Goal: Task Accomplishment & Management: Manage account settings

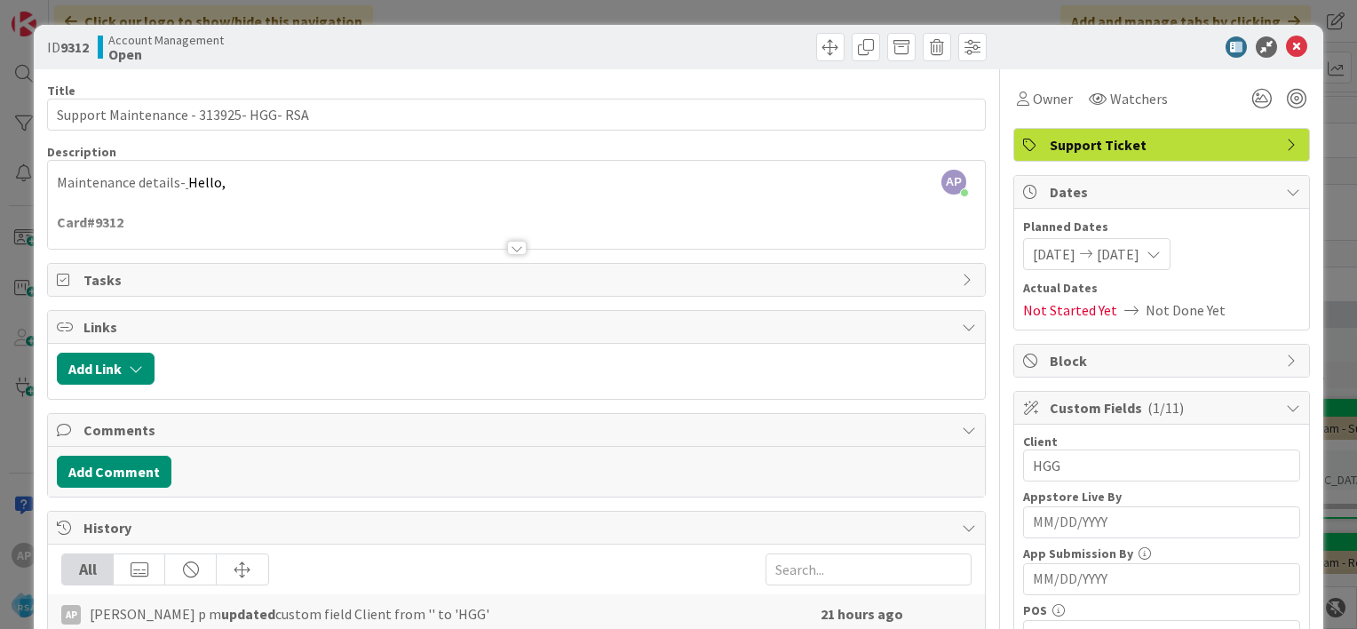
click at [1286, 49] on icon at bounding box center [1296, 46] width 21 height 21
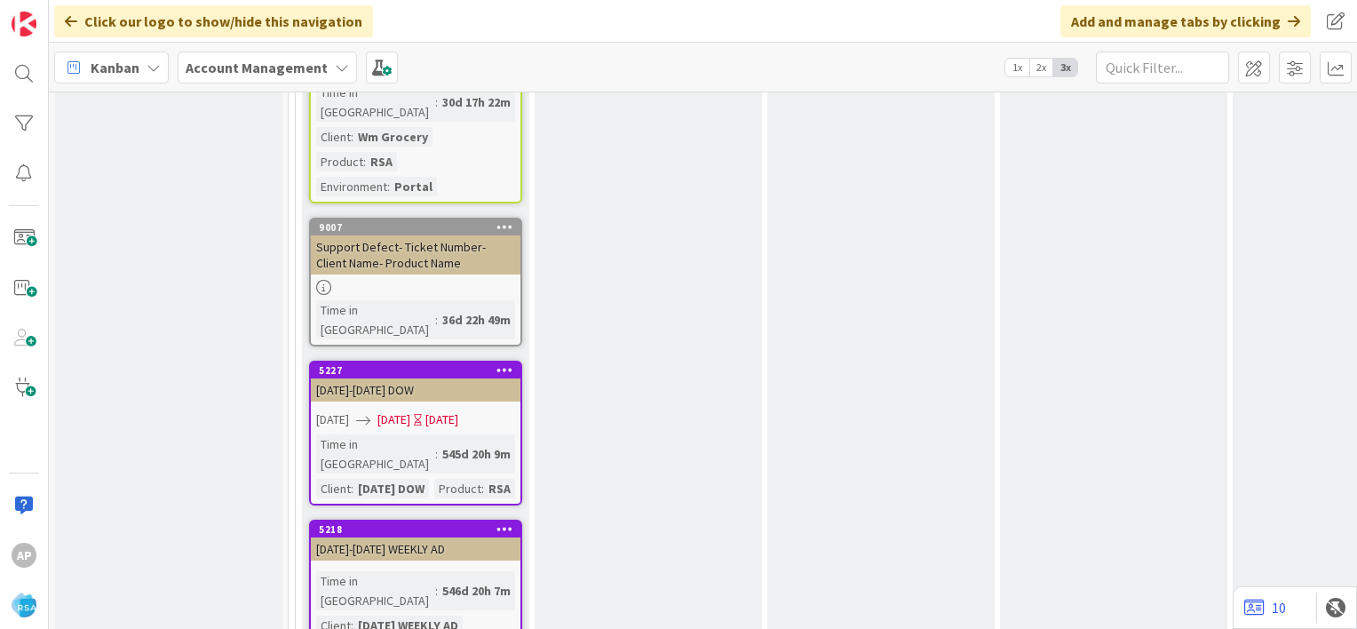
scroll to position [3381, 0]
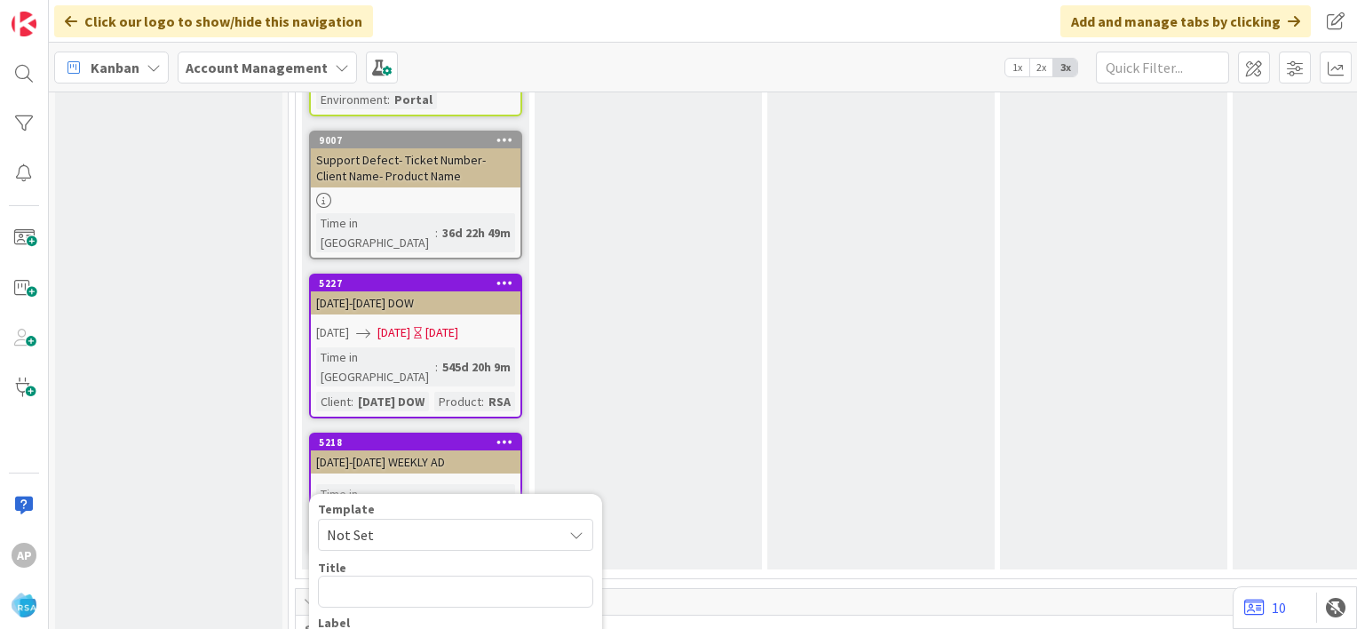
click at [576, 527] on icon at bounding box center [576, 534] width 14 height 14
type textarea "x"
type textarea "Support Maintenance - Ticket Number-"
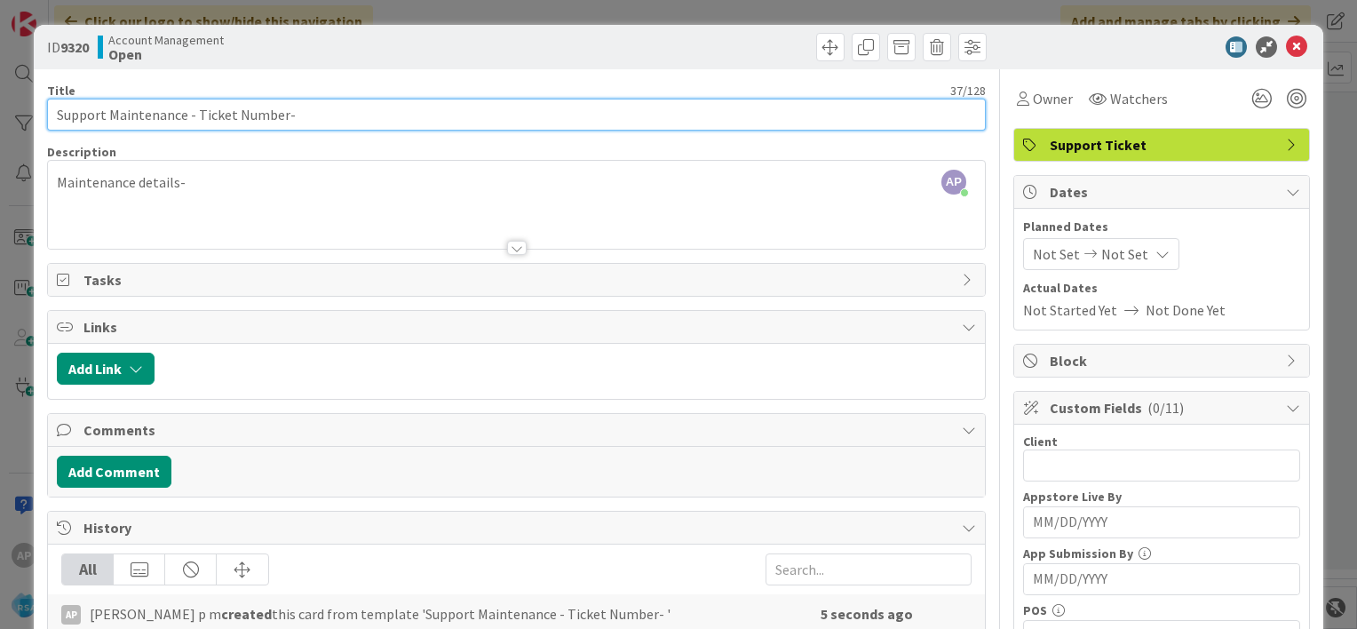
drag, startPoint x: 195, startPoint y: 115, endPoint x: 281, endPoint y: 112, distance: 86.2
click at [281, 112] on input "Support Maintenance - Ticket Number-" at bounding box center [516, 115] width 938 height 32
paste input "#314253"
click at [205, 115] on input "Support Maintenance - #314253-" at bounding box center [516, 115] width 938 height 32
click at [265, 110] on input "Support Maintenance - 314253-" at bounding box center [516, 115] width 938 height 32
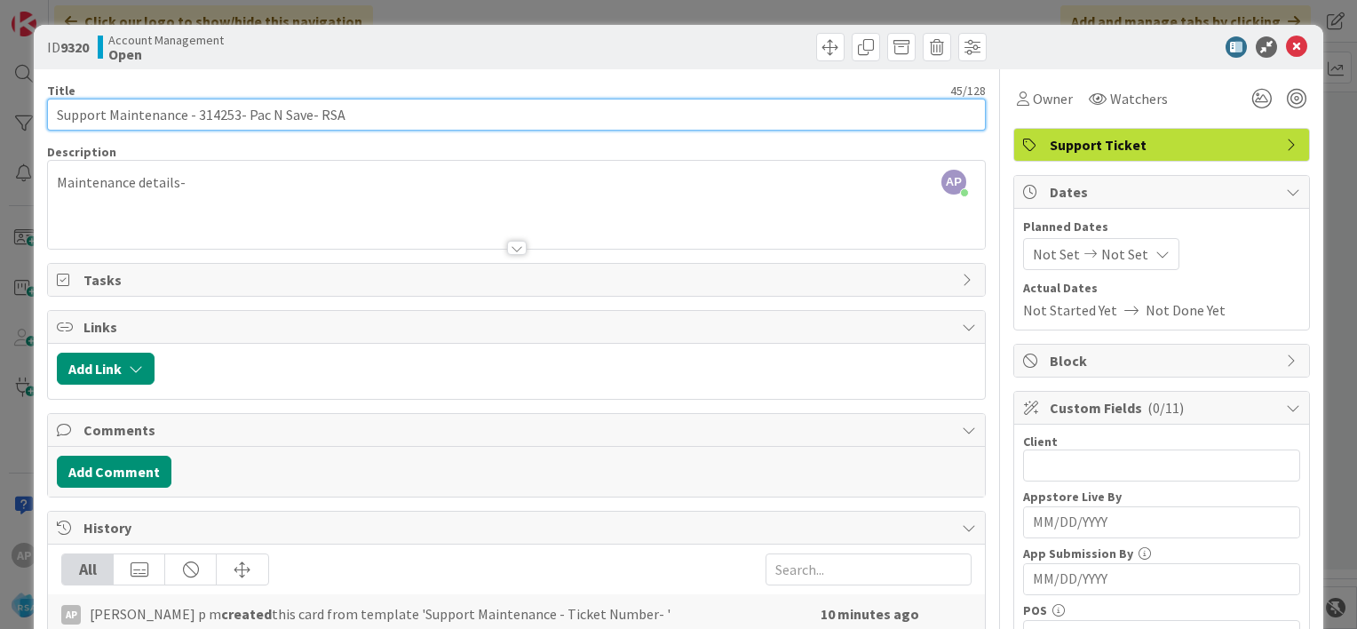
type input "Support Maintenance - 314253- Pac N Save- RSA"
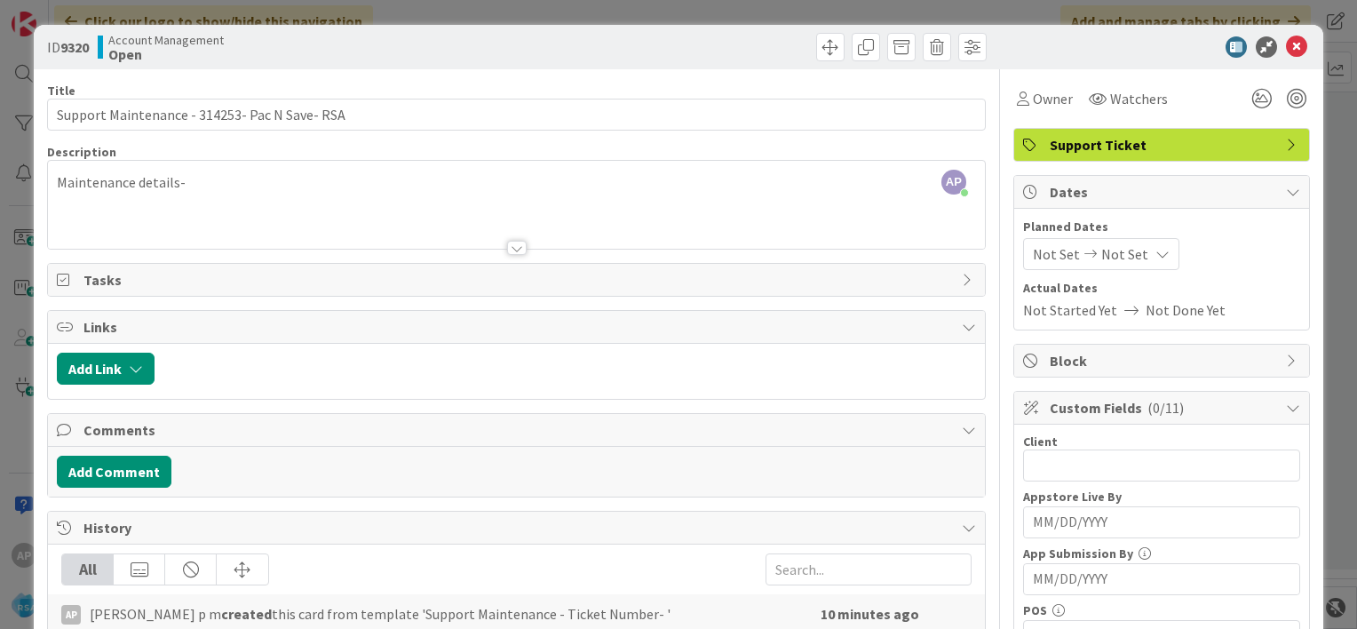
click at [1033, 257] on span "Not Set" at bounding box center [1056, 253] width 47 height 21
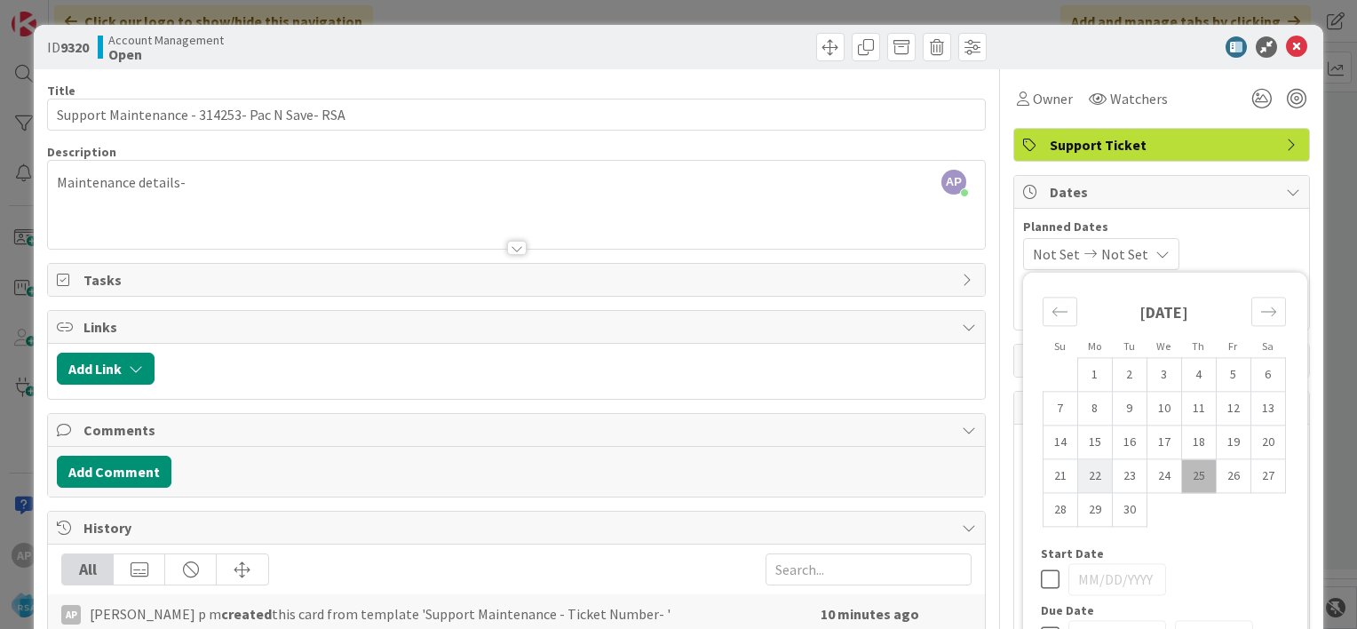
click at [1081, 477] on td "22" at bounding box center [1094, 476] width 35 height 34
type input "[DATE]"
click at [1261, 311] on icon "Move forward to switch to the next month." at bounding box center [1268, 311] width 15 height 9
click at [1215, 371] on td "3" at bounding box center [1232, 375] width 35 height 34
type input "[DATE]"
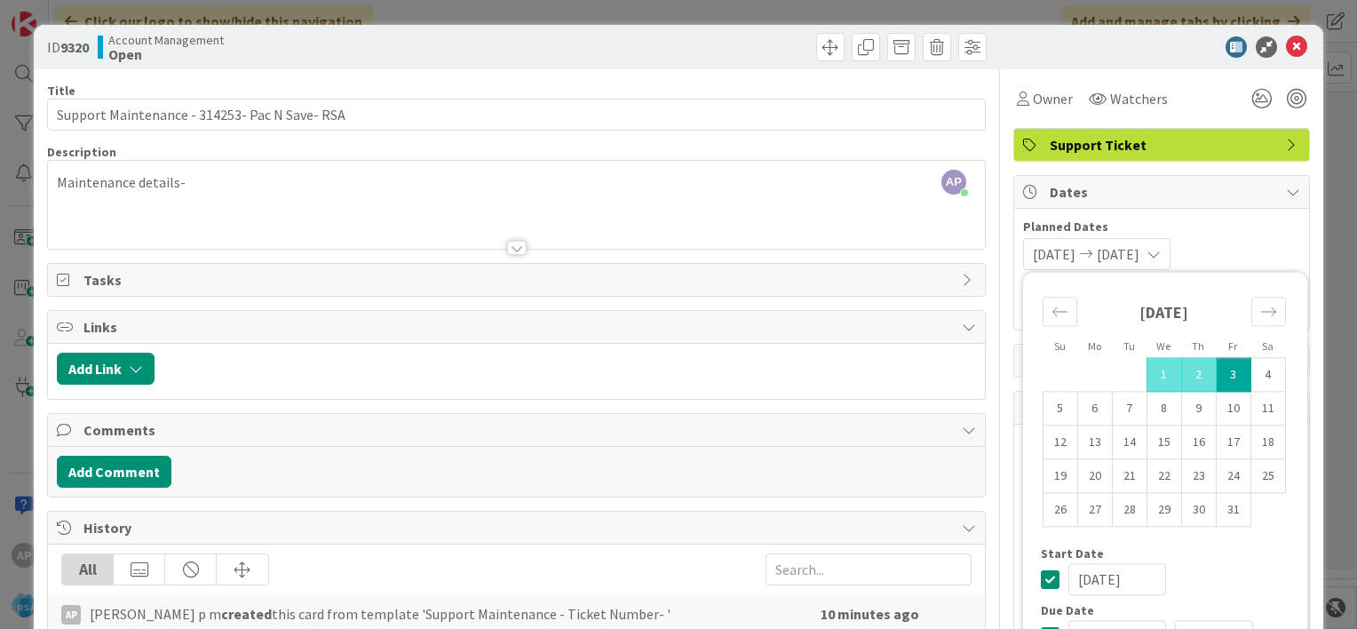
click at [1230, 236] on div "Planned Dates [DATE] [DATE] Su Mo Tu We Th Fr Sa [DATE] 1 2 3 4 5 6 7 8 9 10 11…" at bounding box center [1161, 244] width 277 height 52
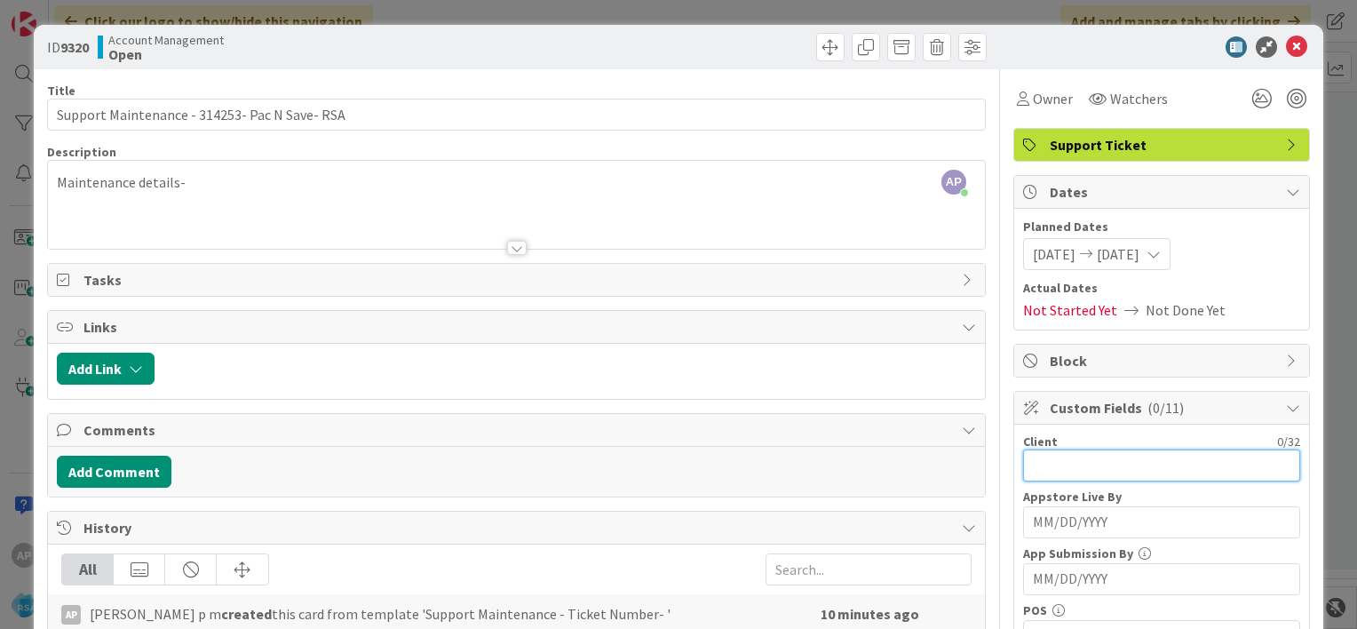
click at [1033, 465] on input "text" at bounding box center [1161, 465] width 277 height 32
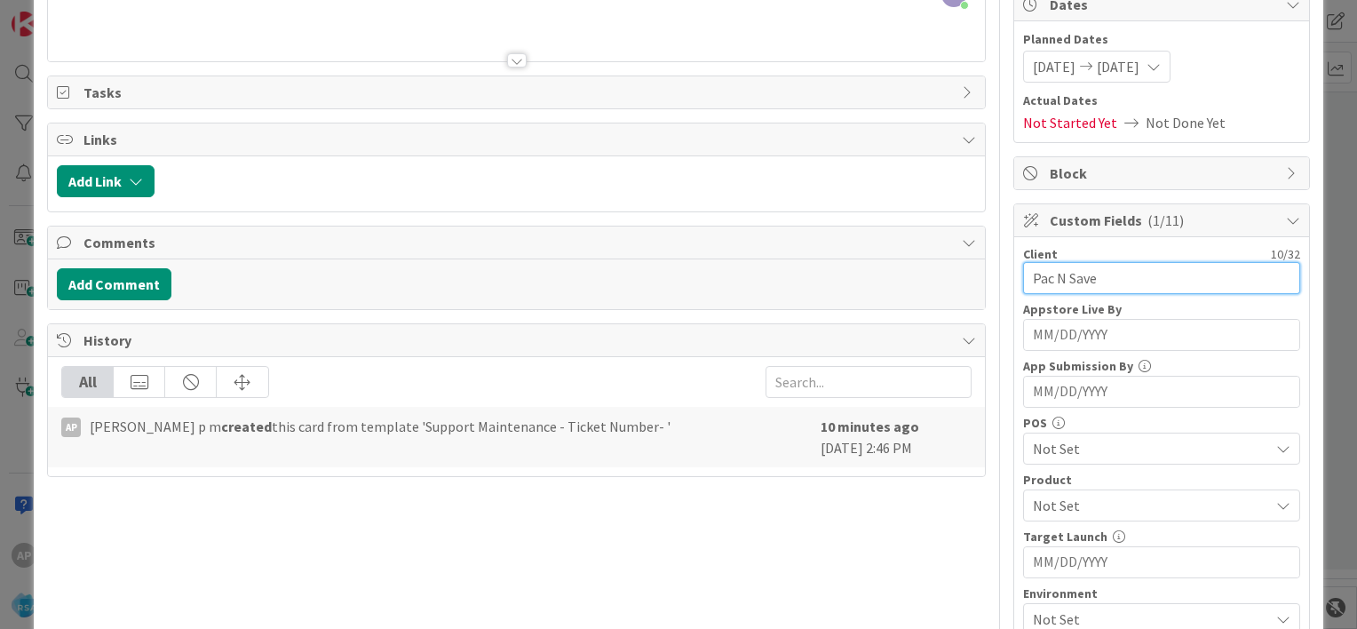
scroll to position [188, 0]
type input "Pac N Save"
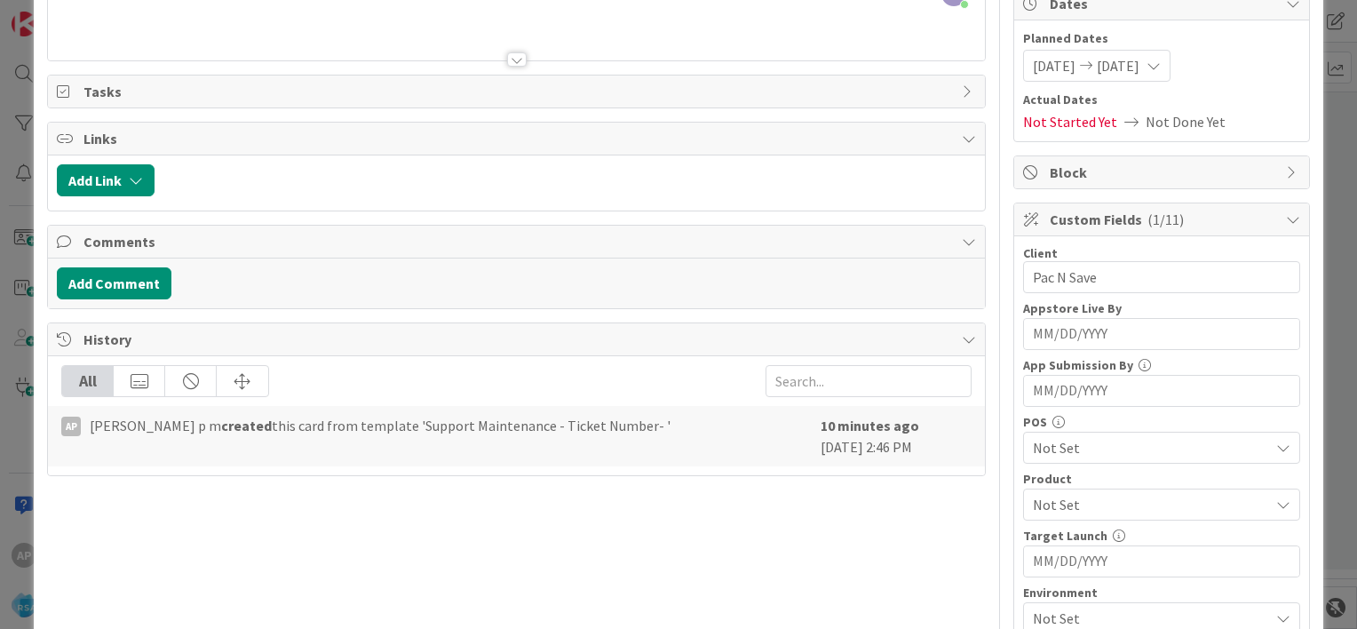
click at [1043, 498] on span "Not Set" at bounding box center [1151, 504] width 236 height 21
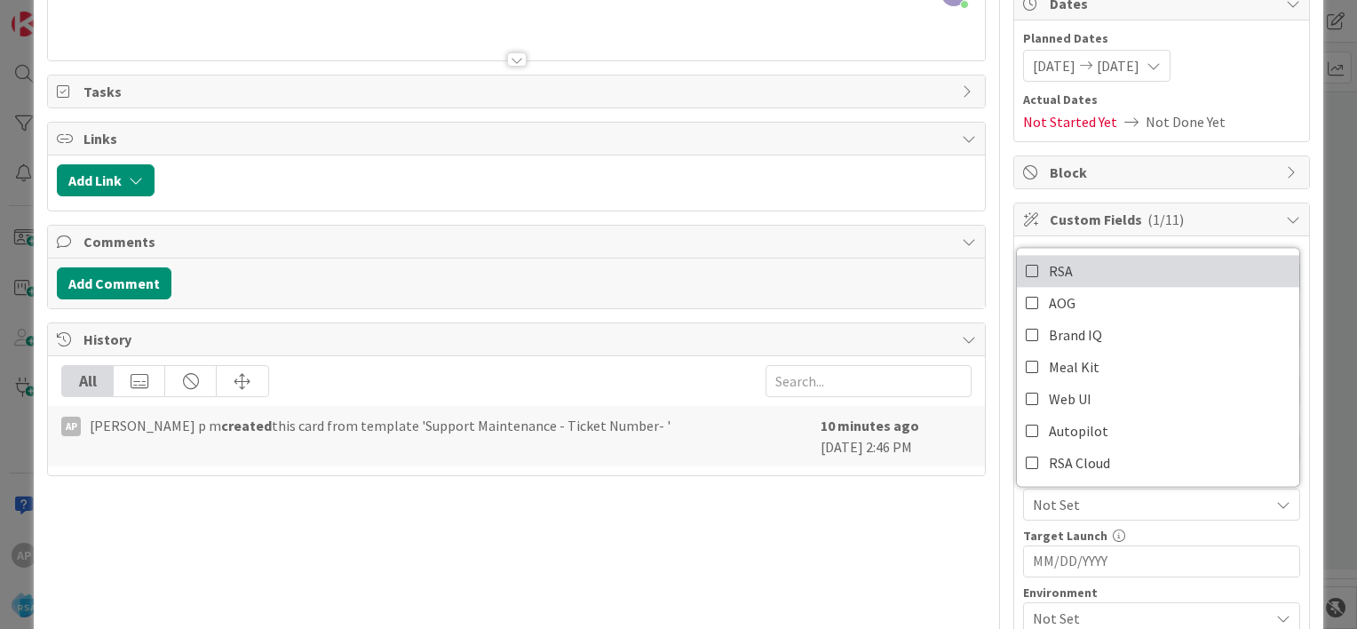
click at [1025, 271] on icon at bounding box center [1032, 270] width 14 height 27
click at [1014, 492] on div "Client 10 / 32 Pac N Save Appstore Live By Navigate forward to interact with th…" at bounding box center [1161, 553] width 295 height 634
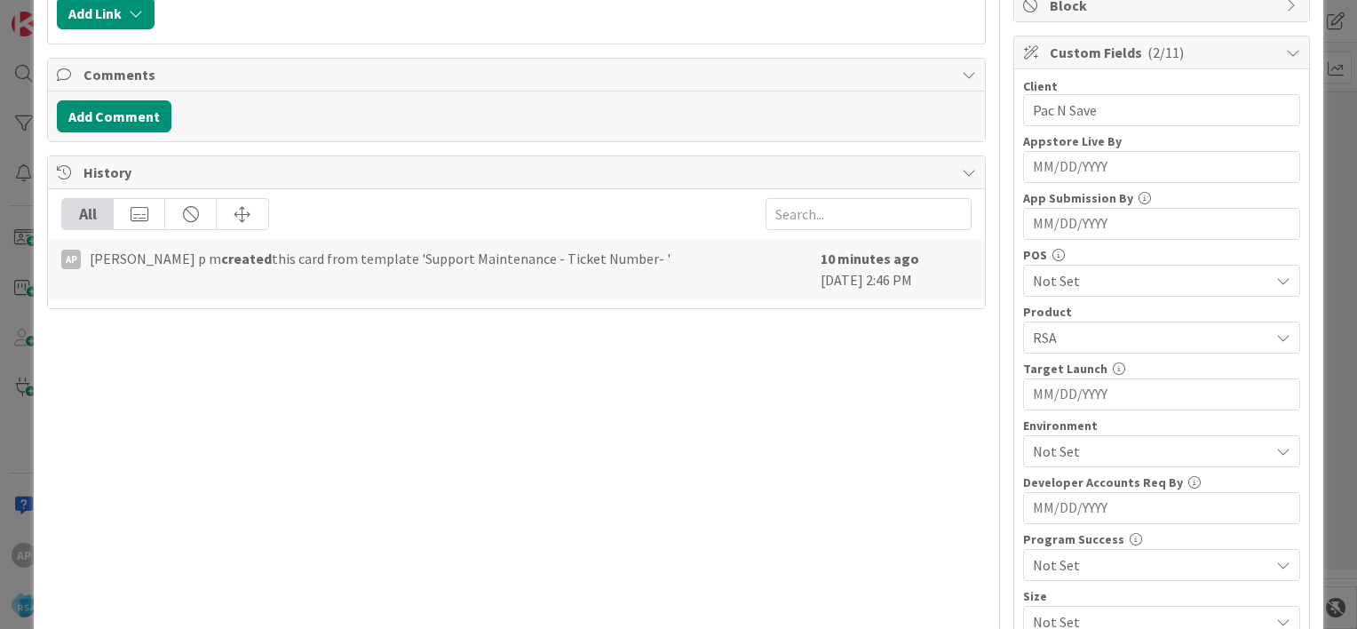
scroll to position [352, 0]
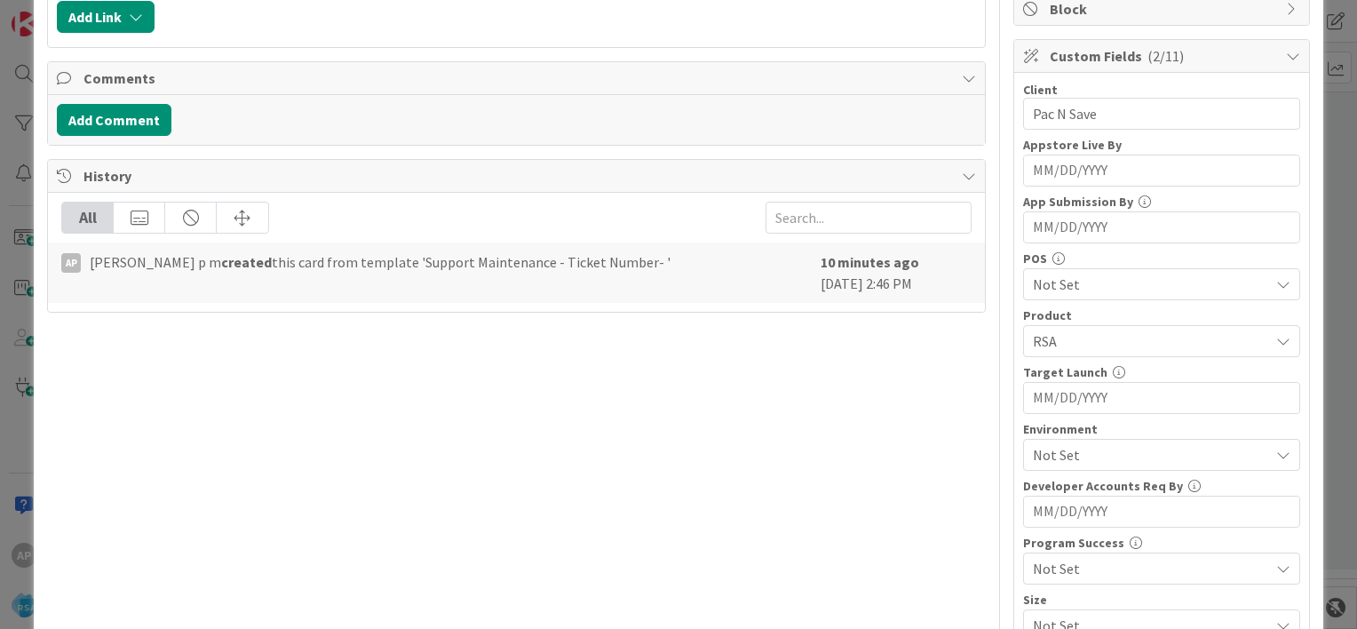
click at [1034, 462] on span "Not Set" at bounding box center [1151, 454] width 236 height 21
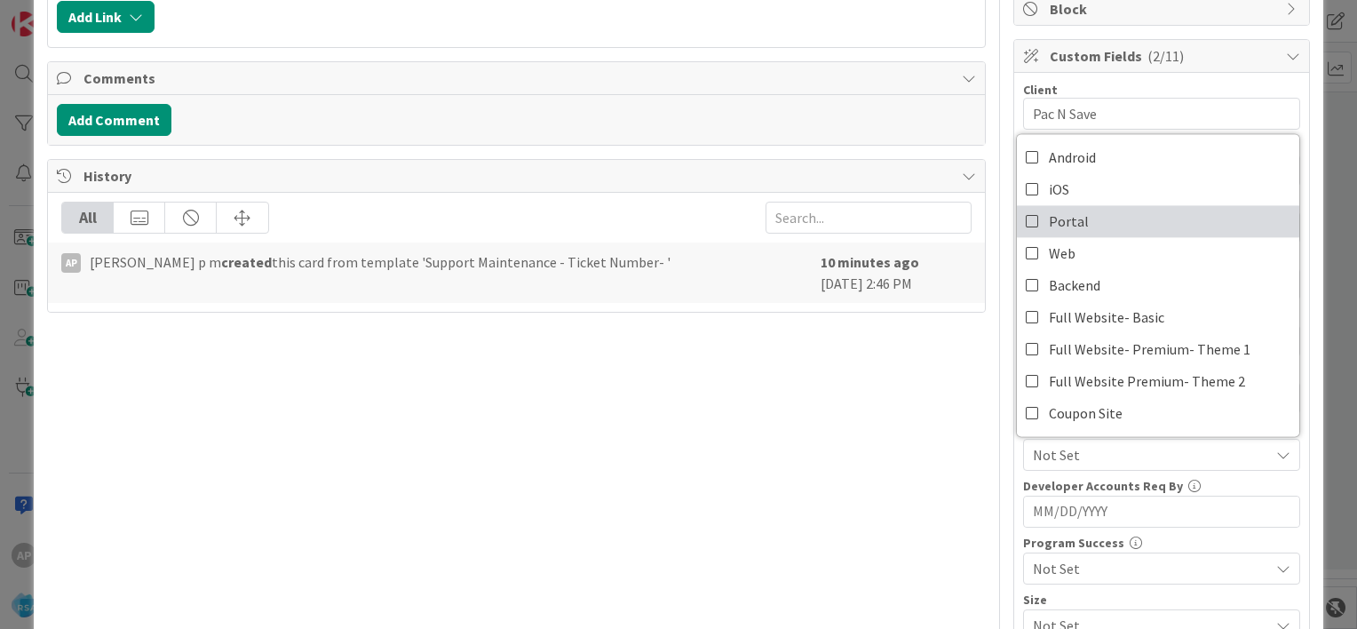
click at [1025, 220] on icon at bounding box center [1032, 221] width 14 height 27
click at [988, 380] on div "Title 45 / 128 Support Maintenance - 314253- Pac N Save- RSA Description AP [PE…" at bounding box center [678, 314] width 1263 height 1192
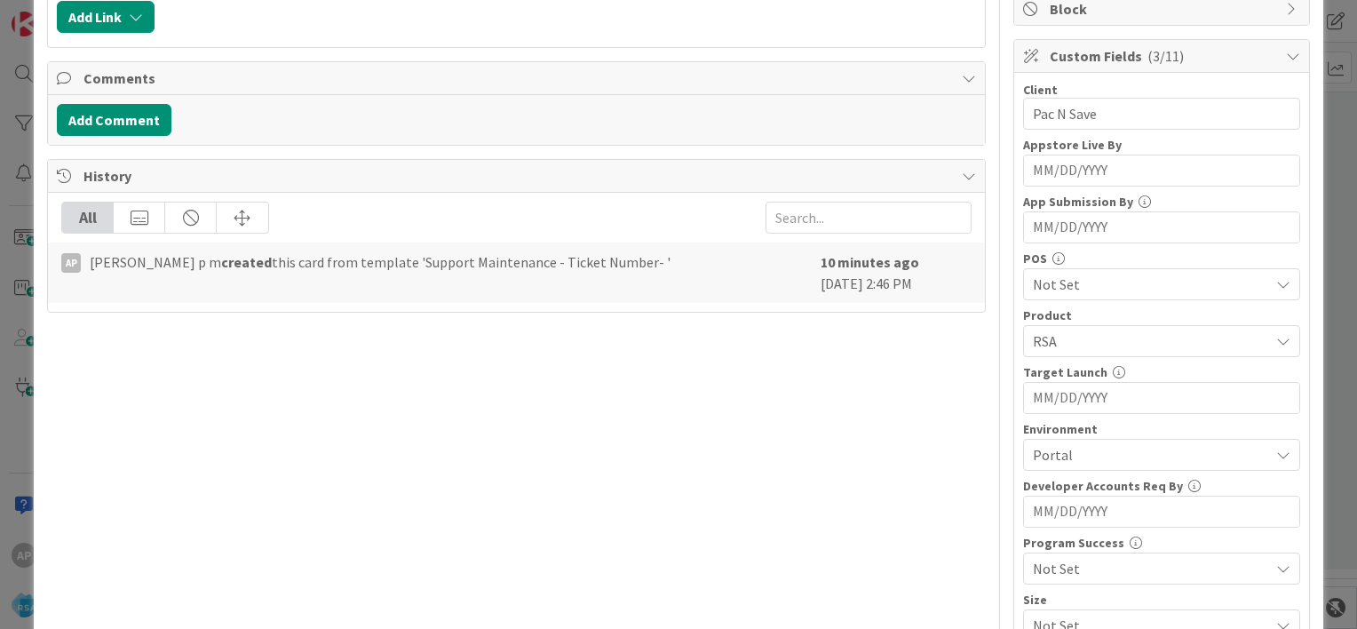
scroll to position [0, 0]
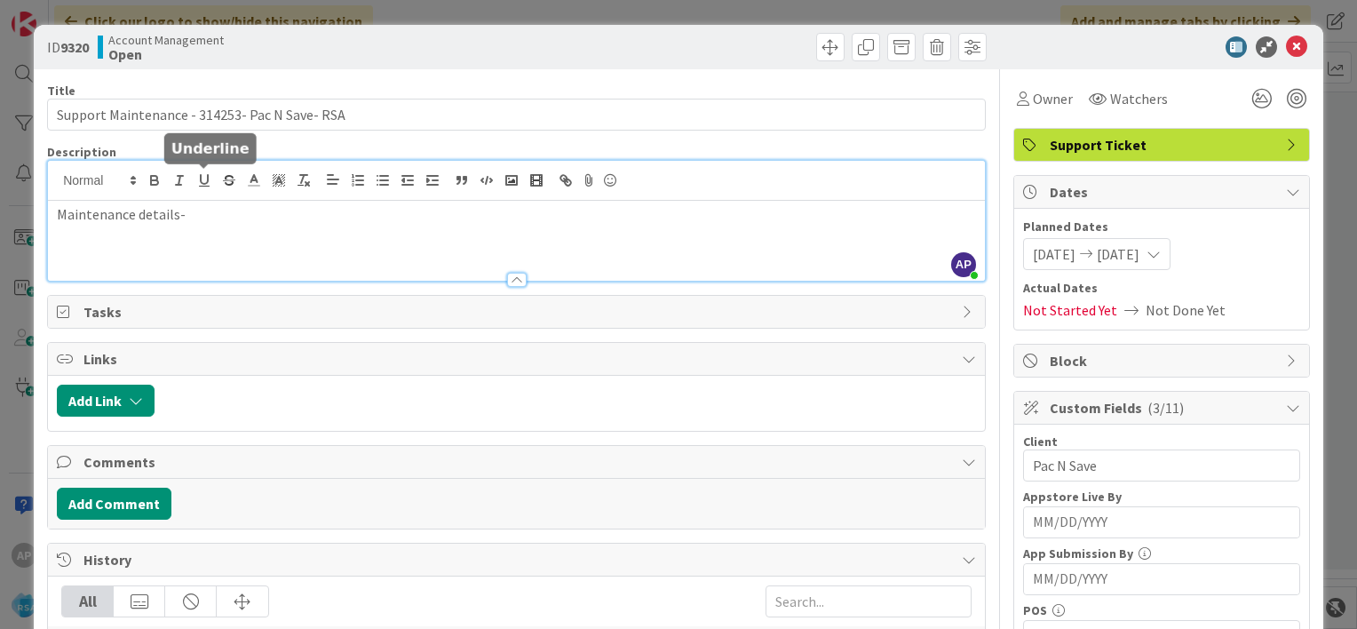
click at [204, 185] on div "AP [PERSON_NAME] p m joined 10 m ago Maintenance details-" at bounding box center [516, 221] width 937 height 120
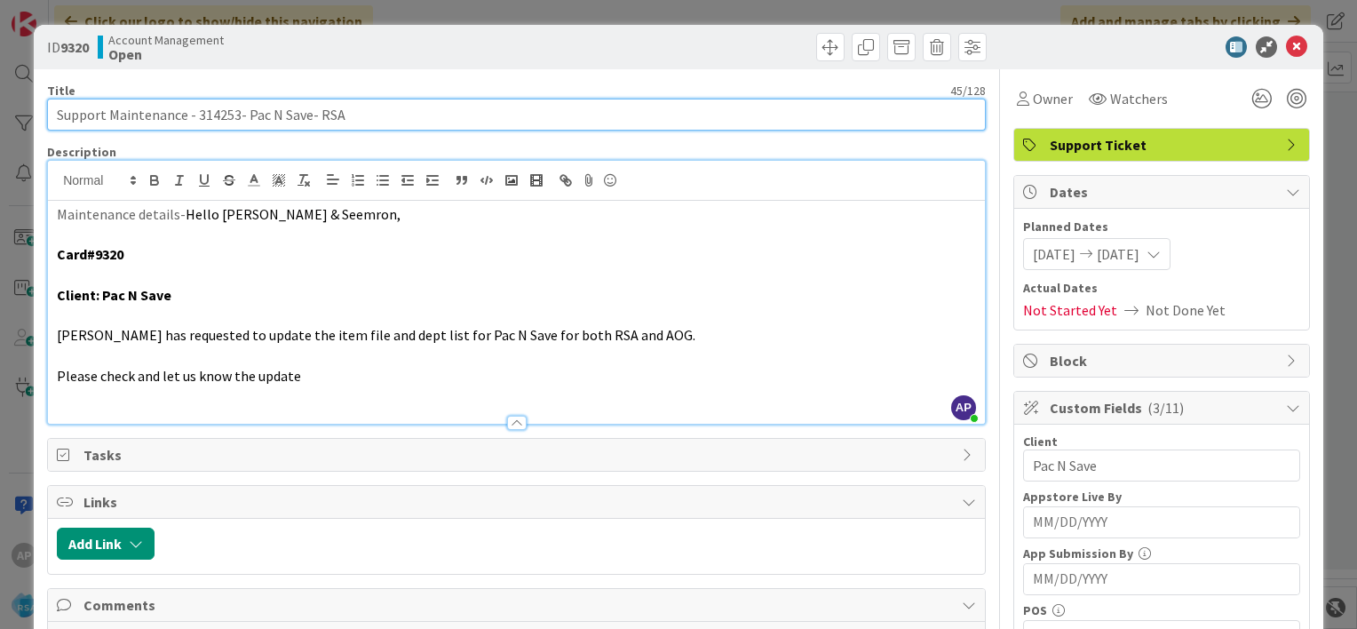
drag, startPoint x: 112, startPoint y: 115, endPoint x: 305, endPoint y: 123, distance: 193.7
click at [305, 123] on input "Support Maintenance - 314253- Pac N Save- RSA" at bounding box center [516, 115] width 938 height 32
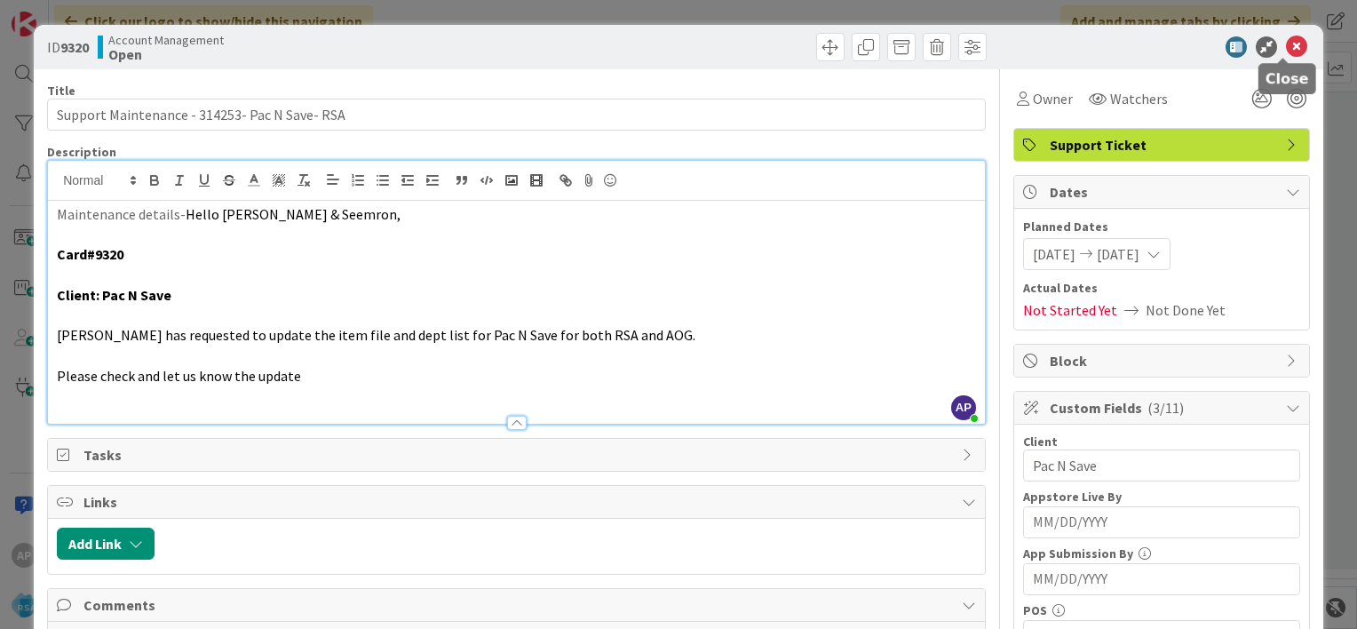
click at [1286, 53] on icon at bounding box center [1296, 46] width 21 height 21
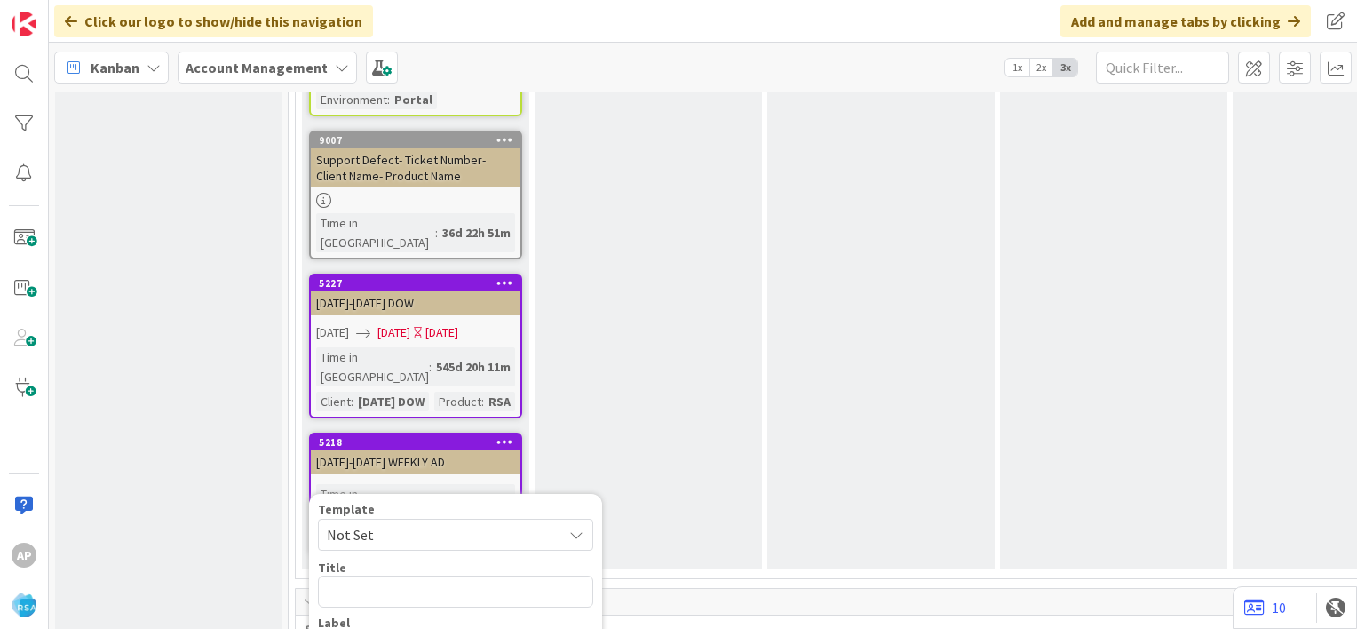
click at [401, 523] on span "Not Set" at bounding box center [438, 534] width 222 height 23
type textarea "x"
type textarea "Support Maintenance - Ticket Number-"
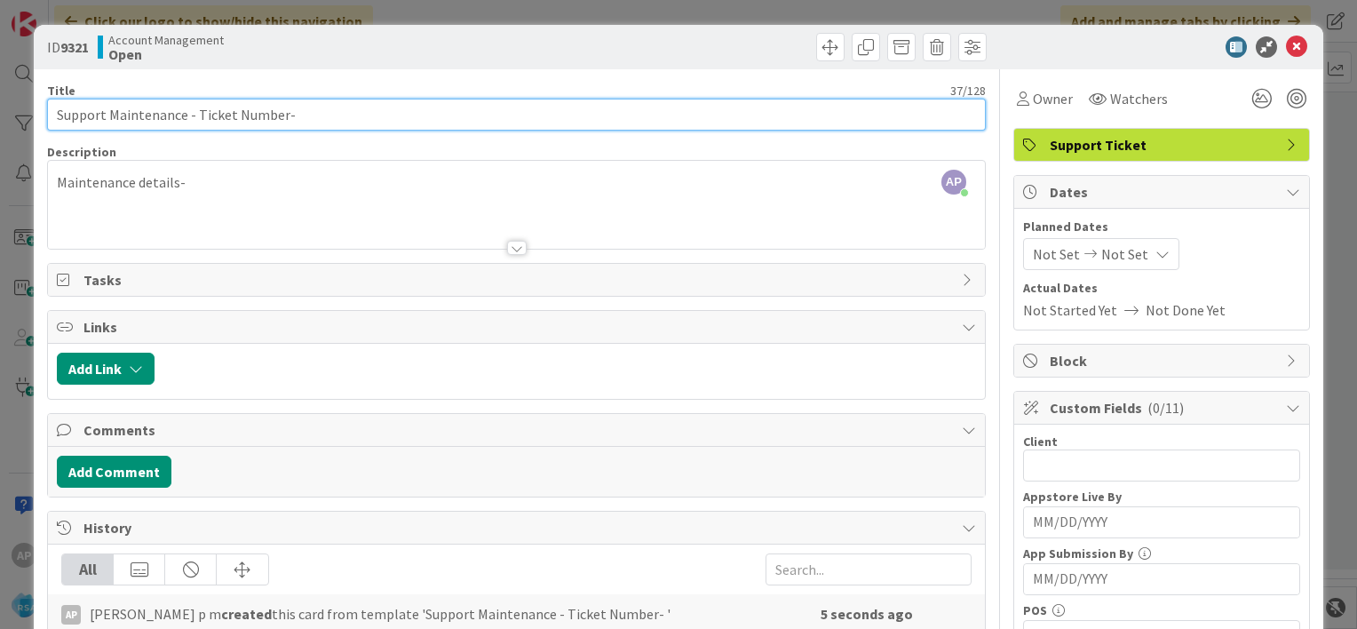
drag, startPoint x: 195, startPoint y: 114, endPoint x: 280, endPoint y: 118, distance: 84.5
click at [280, 118] on input "Support Maintenance - Ticket Number-" at bounding box center [516, 115] width 938 height 32
paste input "#314252"
click at [198, 111] on input "Support Maintenance - #314252-" at bounding box center [516, 115] width 938 height 32
click at [257, 114] on input "Support Maintenance - 314252-" at bounding box center [516, 115] width 938 height 32
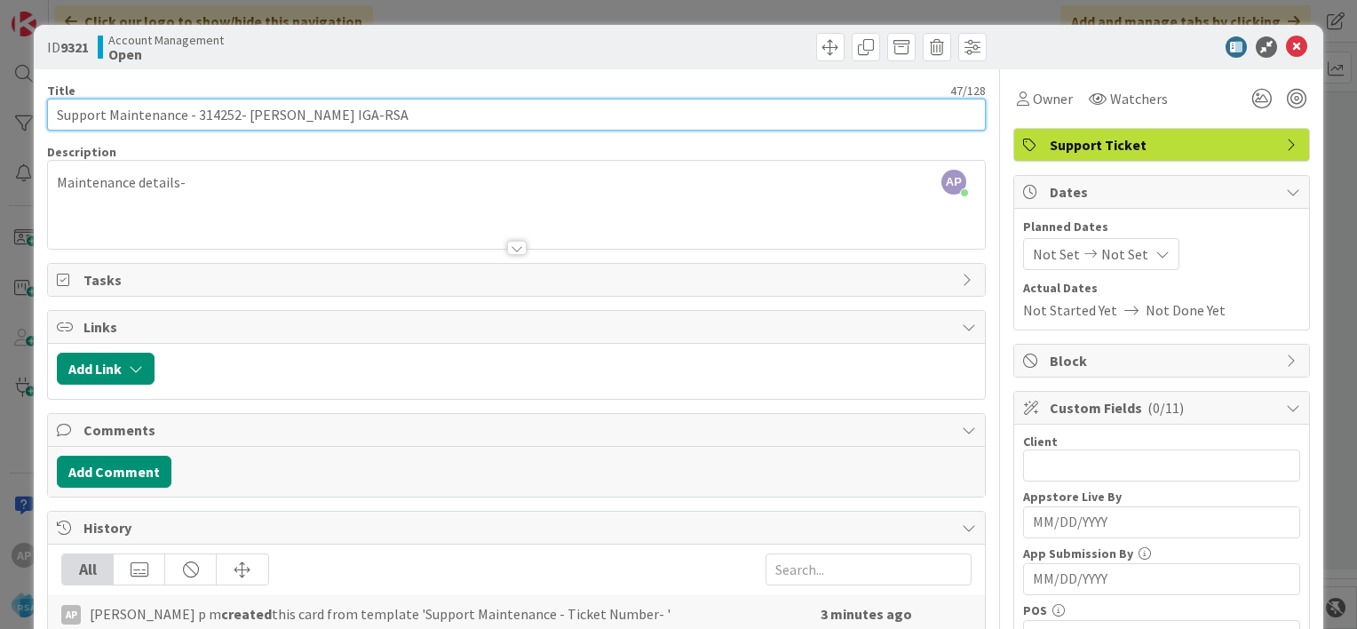
type input "Support Maintenance - 314252- [PERSON_NAME] IGA-RSA"
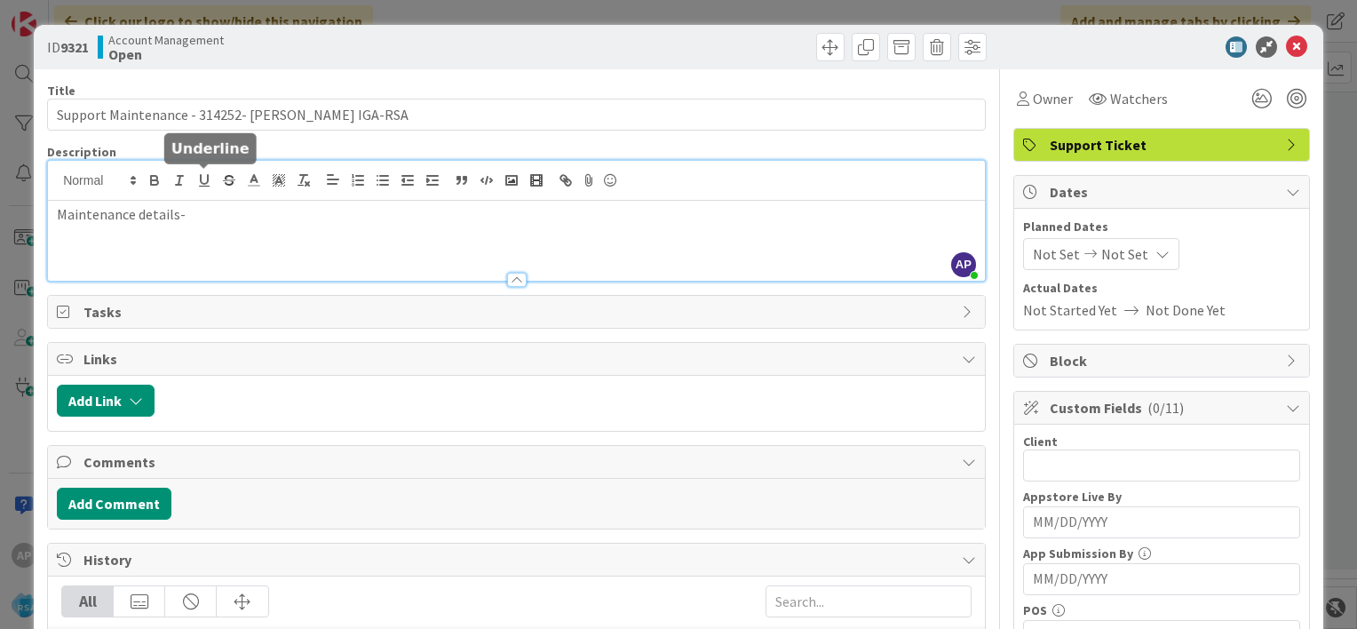
click at [200, 183] on div "AP [PERSON_NAME] p m joined 3 m ago Maintenance details-" at bounding box center [516, 221] width 937 height 120
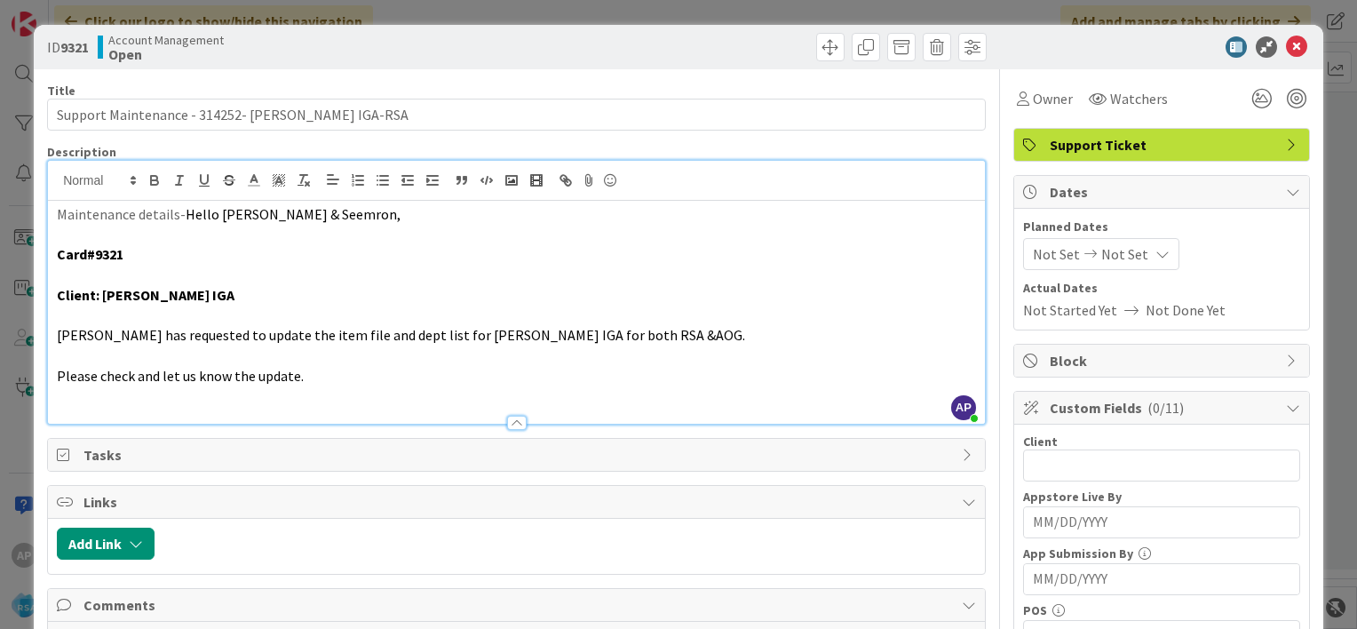
click at [1033, 259] on span "Not Set" at bounding box center [1056, 253] width 47 height 21
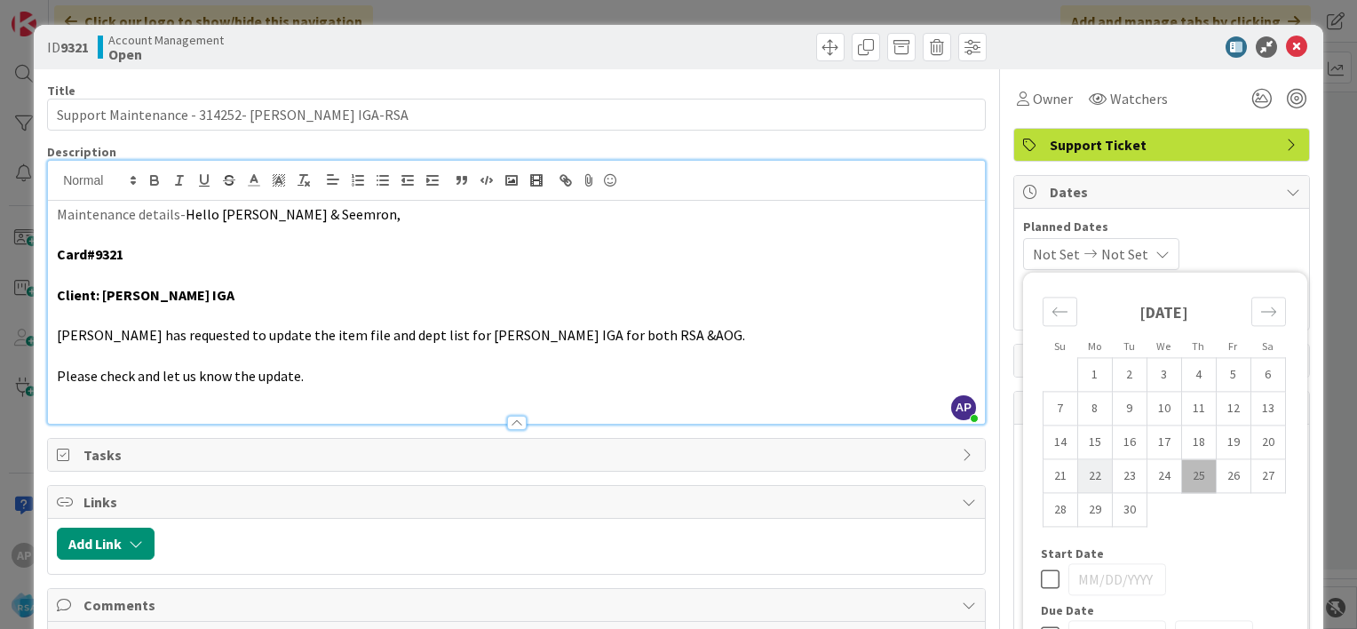
click at [1081, 479] on td "22" at bounding box center [1094, 476] width 35 height 34
type input "[DATE]"
click at [1251, 307] on div "Move forward to switch to the next month." at bounding box center [1268, 311] width 35 height 29
click at [1216, 369] on td "3" at bounding box center [1232, 375] width 35 height 34
type input "[DATE]"
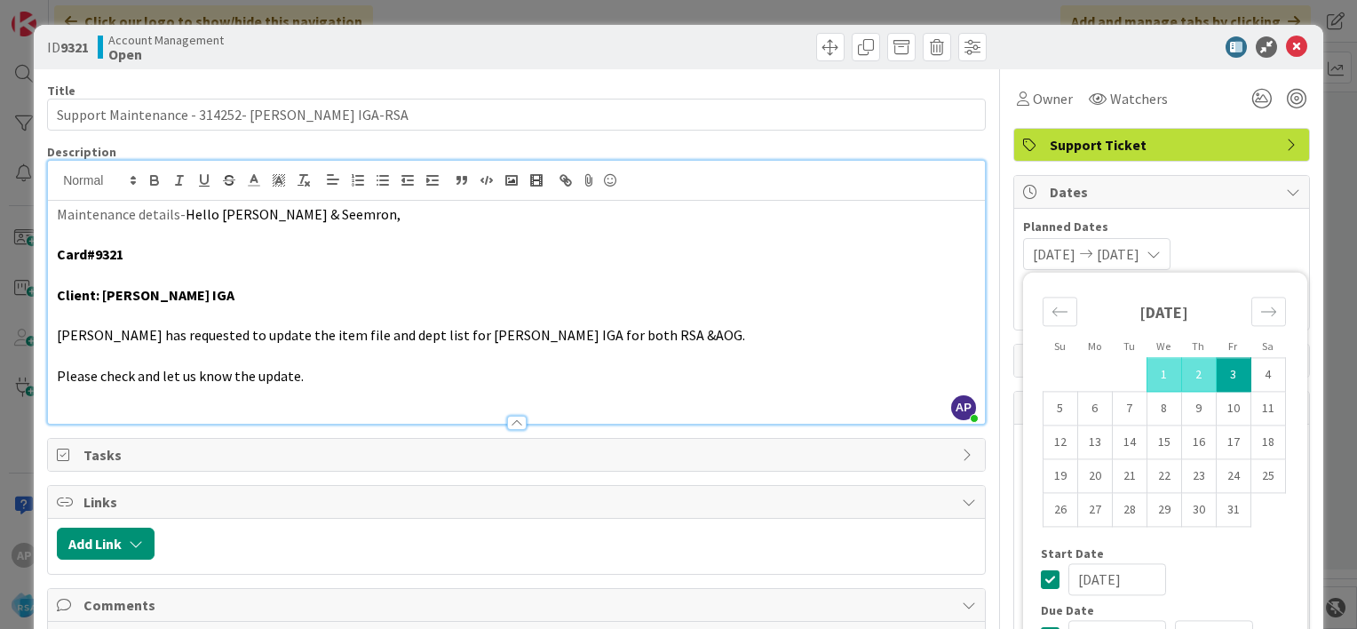
click at [1236, 244] on div "[DATE] [DATE] Su Mo Tu We Th Fr Sa [DATE] 1 2 3 4 5 6 7 8 9 10 11 12 13 14 15 1…" at bounding box center [1161, 254] width 277 height 32
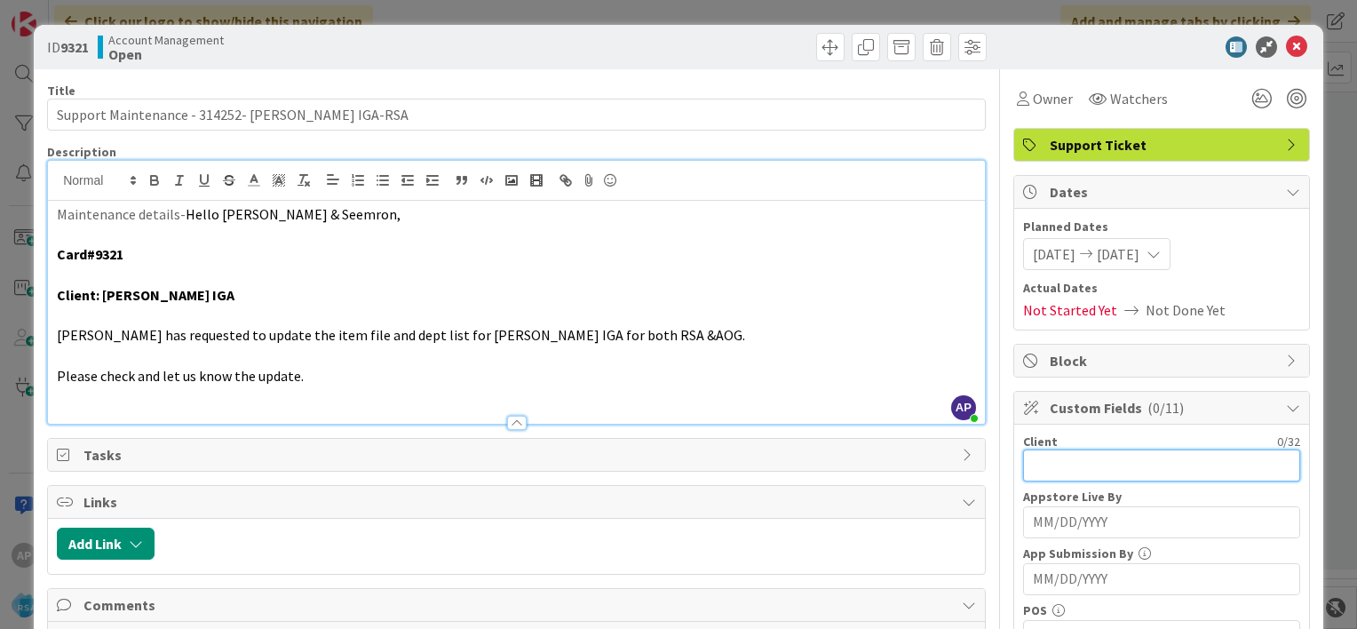
click at [1033, 465] on input "text" at bounding box center [1161, 465] width 277 height 32
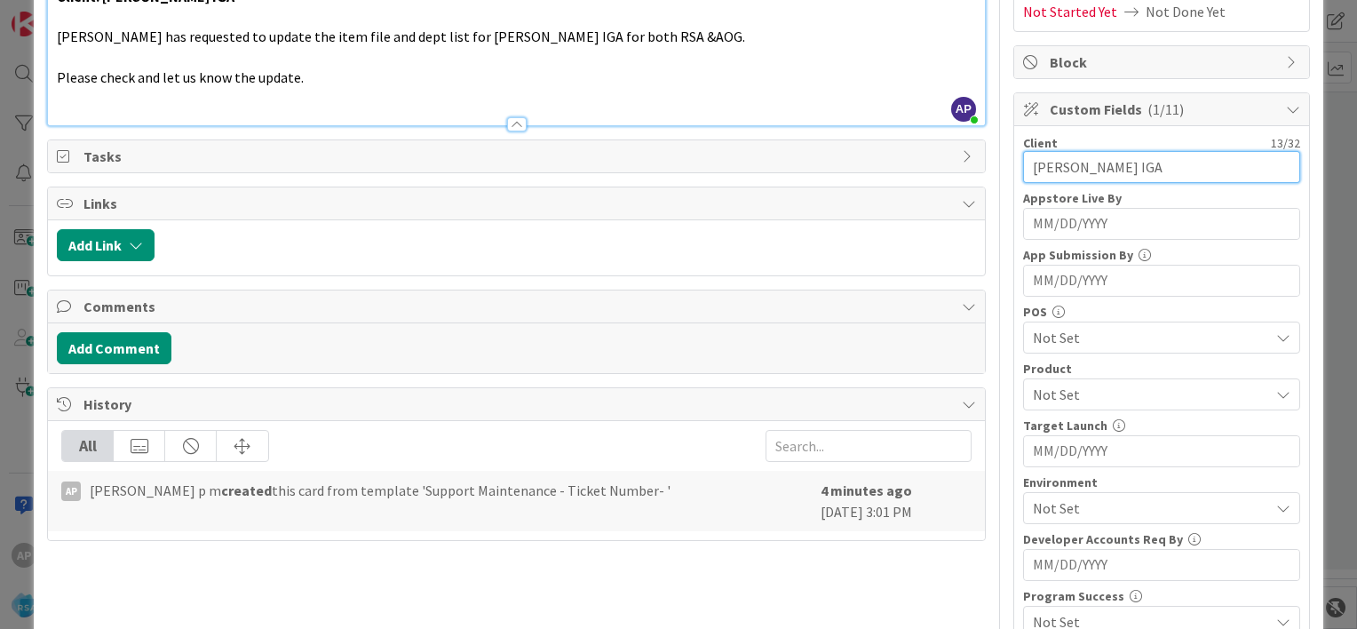
scroll to position [304, 0]
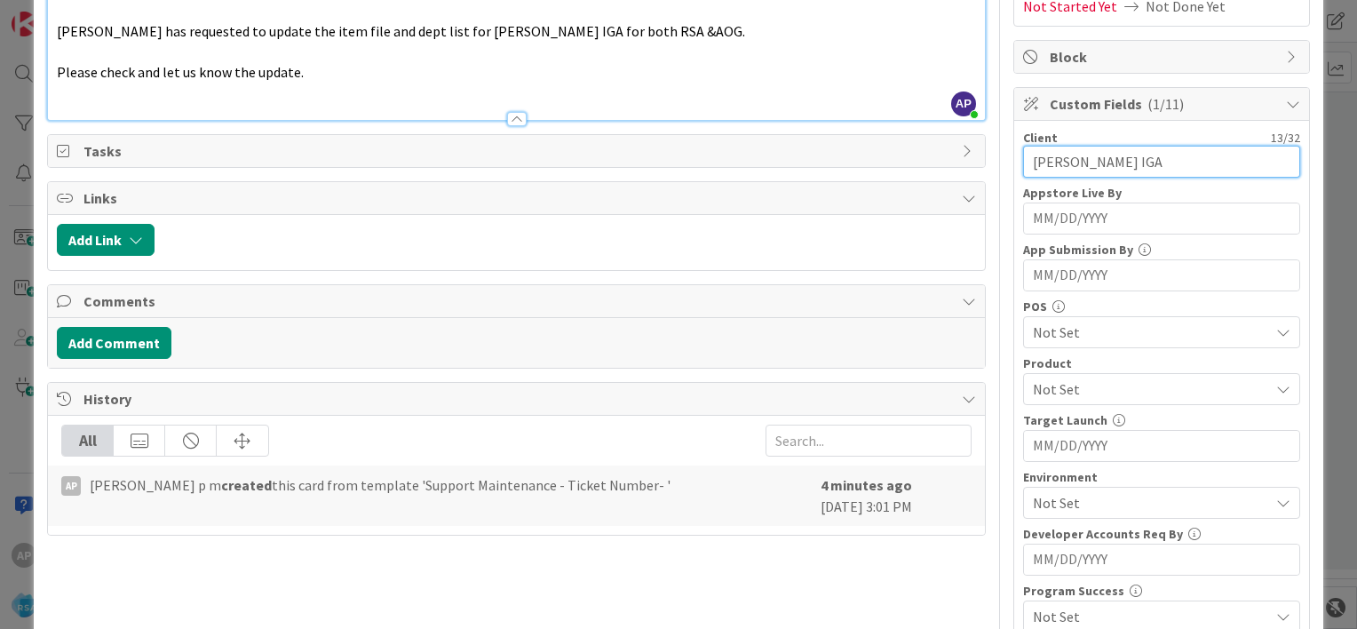
type input "[PERSON_NAME] IGA"
click at [1043, 392] on span "Not Set" at bounding box center [1151, 388] width 236 height 21
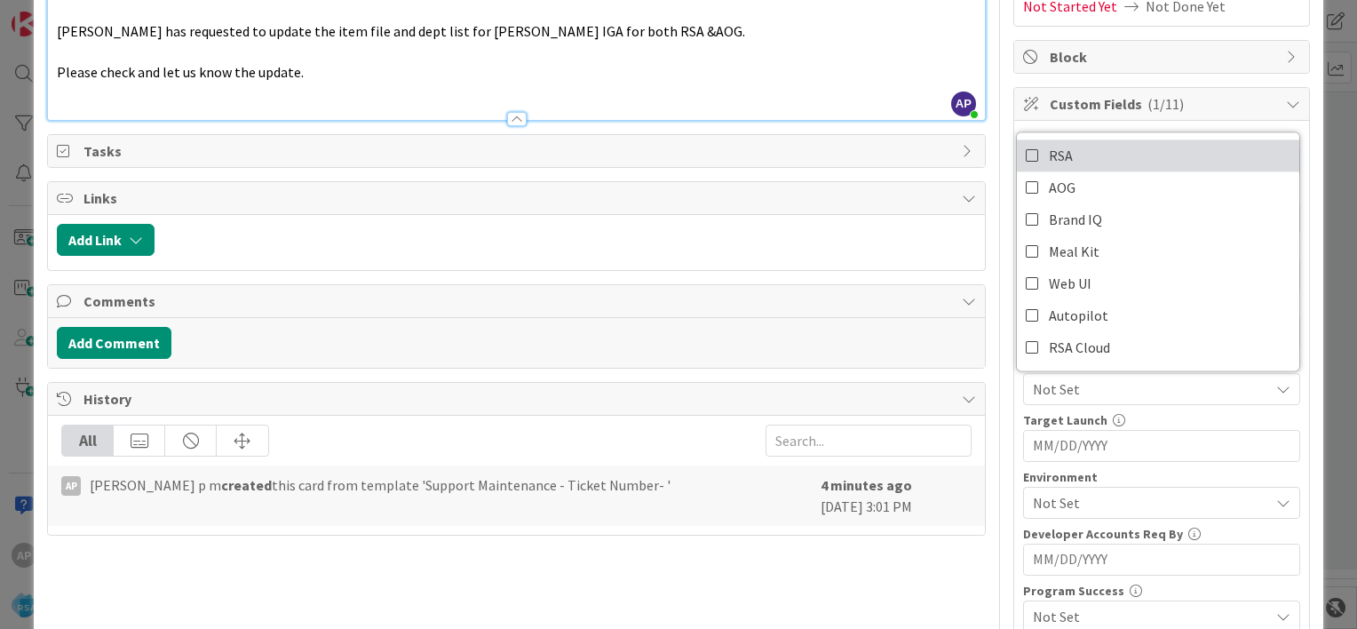
click at [1025, 154] on icon at bounding box center [1032, 155] width 14 height 27
click at [1023, 394] on div "RSA" at bounding box center [1161, 389] width 277 height 32
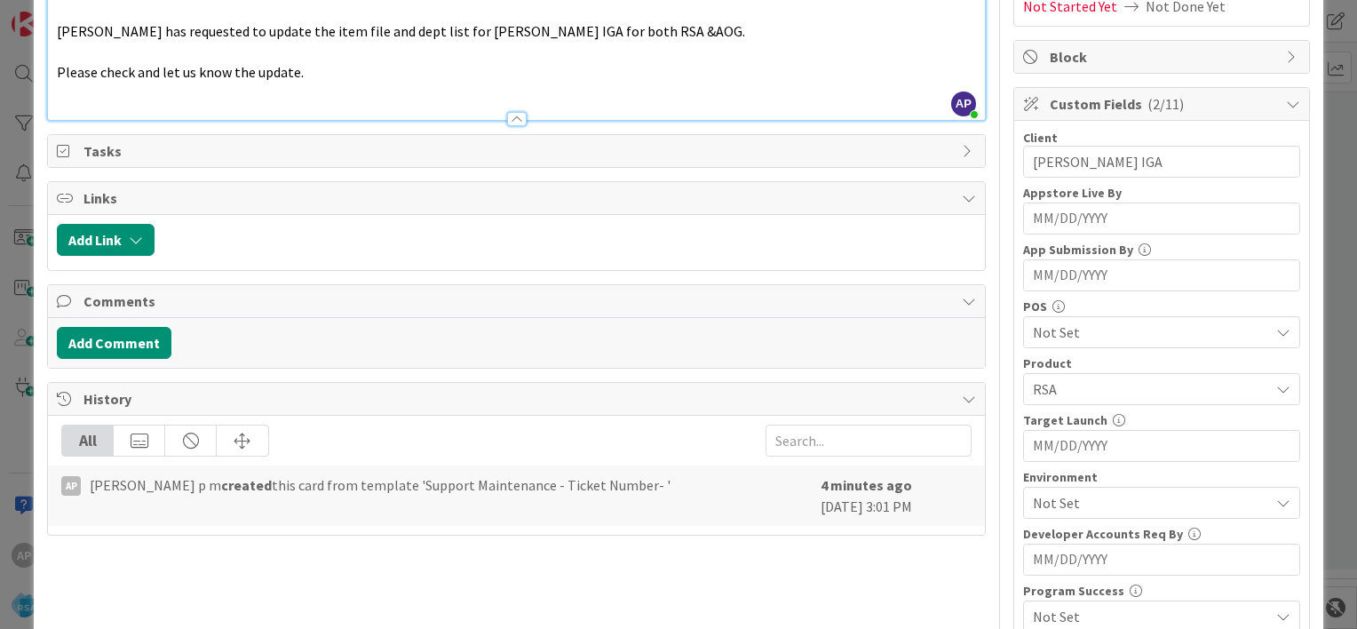
scroll to position [379, 0]
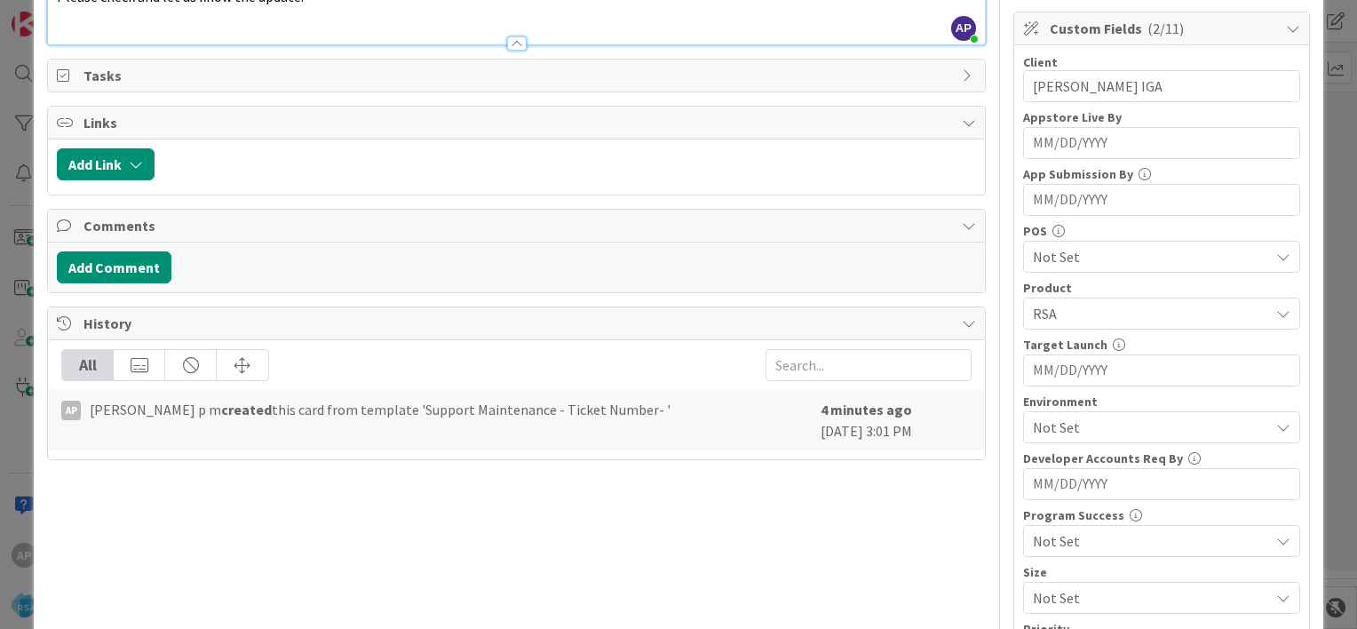
click at [1033, 429] on span "Not Set" at bounding box center [1151, 426] width 236 height 21
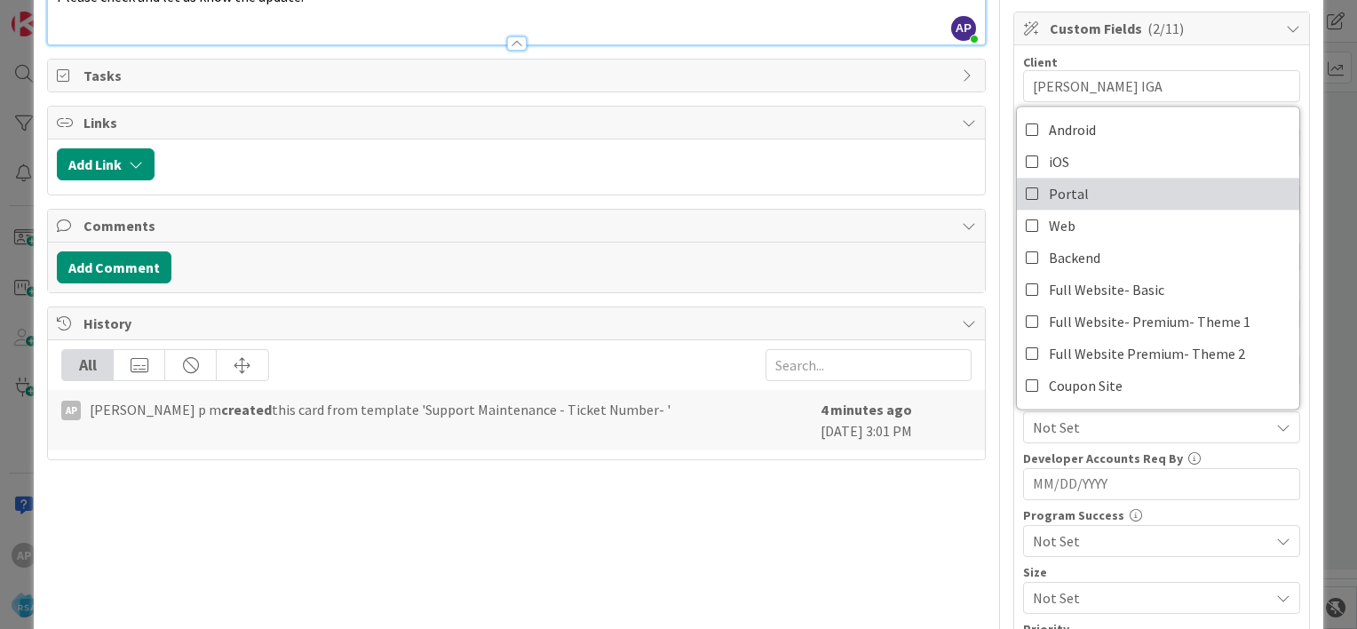
click at [1025, 188] on icon at bounding box center [1032, 193] width 14 height 27
click at [994, 439] on div "Title 47 / 128 Support Maintenance - 314252- [PERSON_NAME] IGA-RSA Description …" at bounding box center [678, 286] width 1263 height 1192
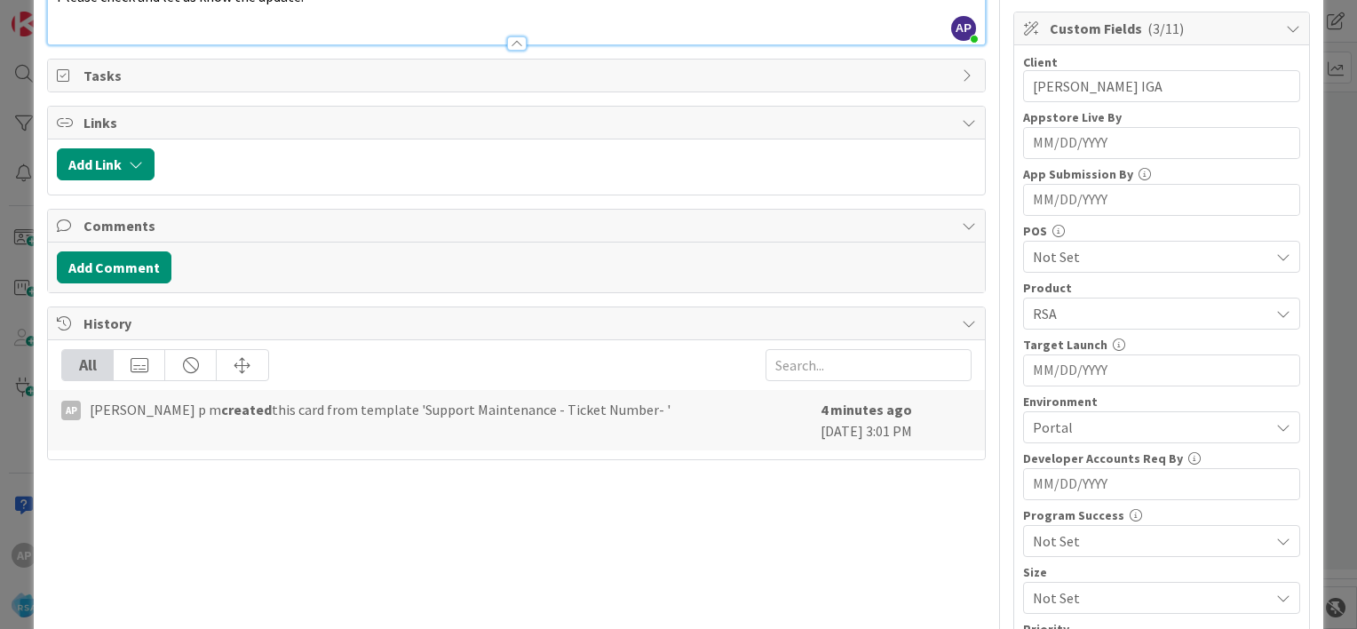
scroll to position [0, 0]
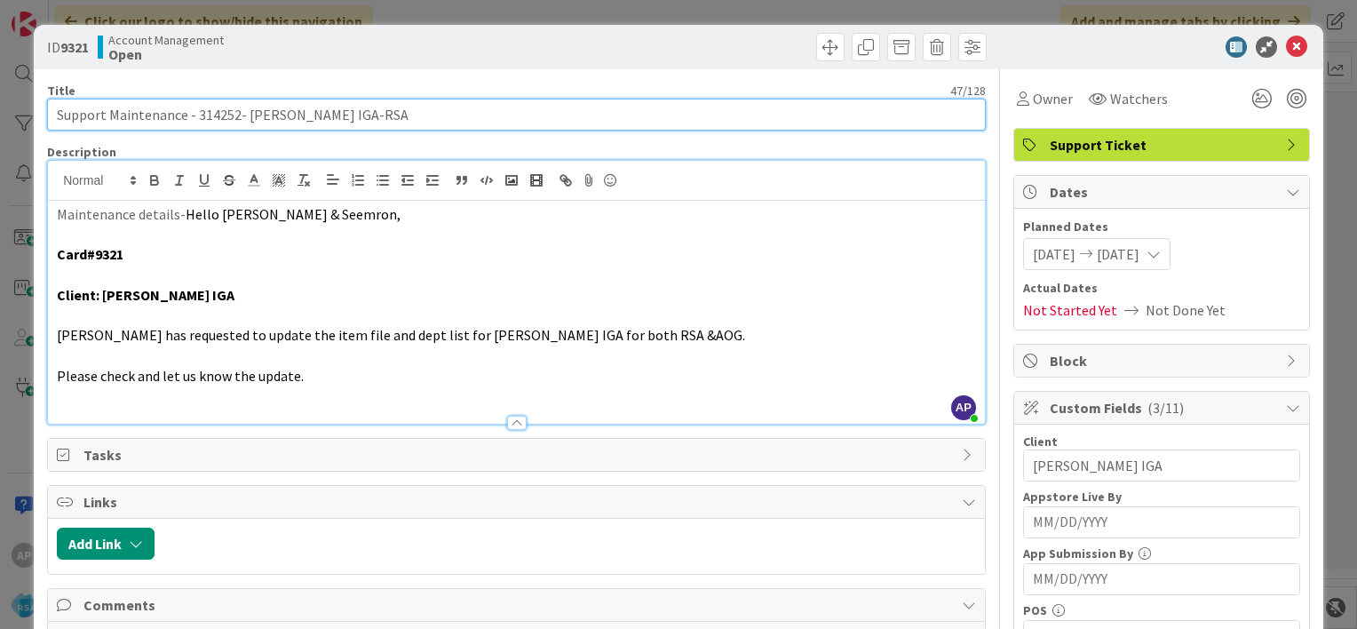
drag, startPoint x: 111, startPoint y: 114, endPoint x: 331, endPoint y: 128, distance: 220.6
click at [331, 128] on input "Support Maintenance - 314252- [PERSON_NAME] IGA-RSA" at bounding box center [516, 115] width 938 height 32
